Goal: Information Seeking & Learning: Learn about a topic

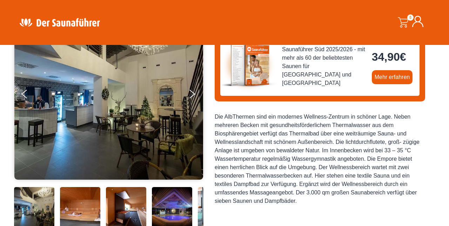
scroll to position [92, 0]
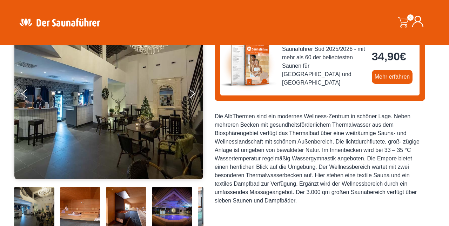
click at [196, 95] on button "Next" at bounding box center [197, 95] width 18 height 18
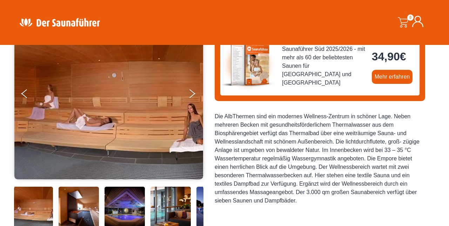
click at [196, 97] on button "Next" at bounding box center [197, 95] width 18 height 18
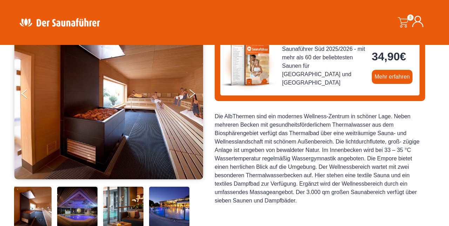
click at [196, 95] on button "Next" at bounding box center [197, 95] width 18 height 18
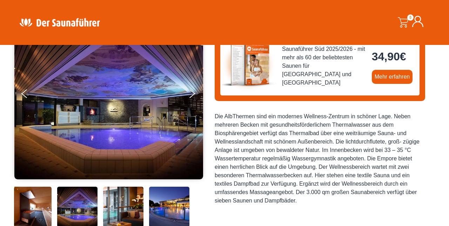
click at [195, 96] on button "Next" at bounding box center [197, 95] width 18 height 18
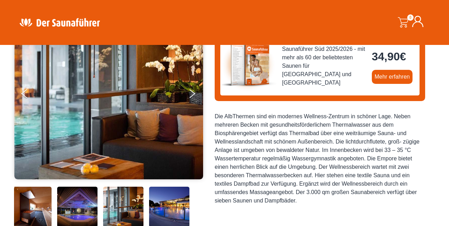
click at [195, 97] on button "Next" at bounding box center [197, 95] width 18 height 18
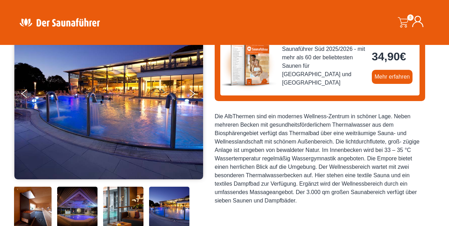
click at [197, 94] on button "Next" at bounding box center [197, 95] width 18 height 18
click at [195, 95] on button "Next" at bounding box center [197, 95] width 18 height 18
click at [194, 97] on button "Next" at bounding box center [197, 95] width 18 height 18
click at [191, 97] on button "Next" at bounding box center [197, 95] width 18 height 18
click at [197, 95] on button "Next" at bounding box center [197, 95] width 18 height 18
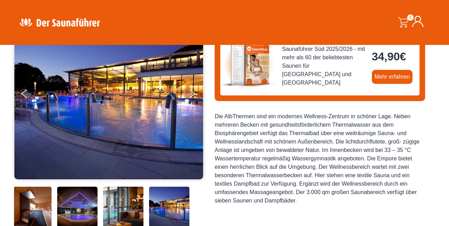
click at [196, 95] on button "Next" at bounding box center [197, 95] width 18 height 18
click at [16, 95] on img at bounding box center [108, 93] width 189 height 172
click at [19, 90] on img at bounding box center [108, 93] width 189 height 172
